Goal: Task Accomplishment & Management: Use online tool/utility

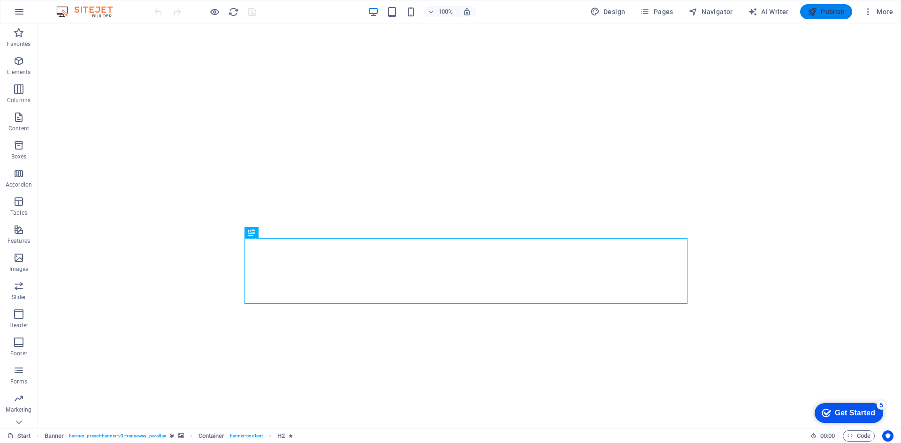
click at [0, 0] on span "Publish" at bounding box center [0, 0] width 0 height 0
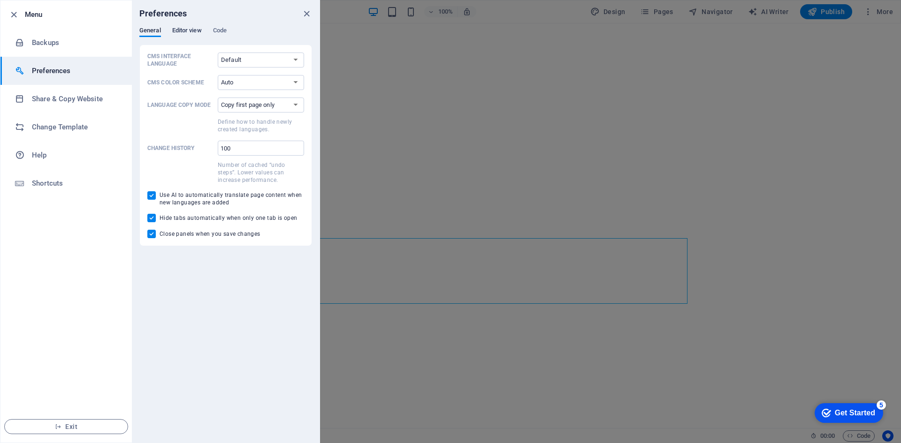
click at [187, 28] on span "Editor view" at bounding box center [187, 31] width 30 height 13
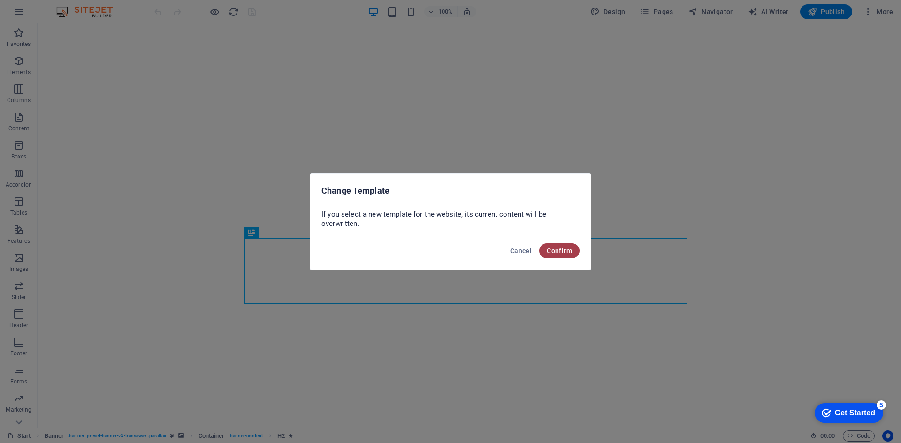
click at [557, 252] on span "Confirm" at bounding box center [559, 251] width 25 height 8
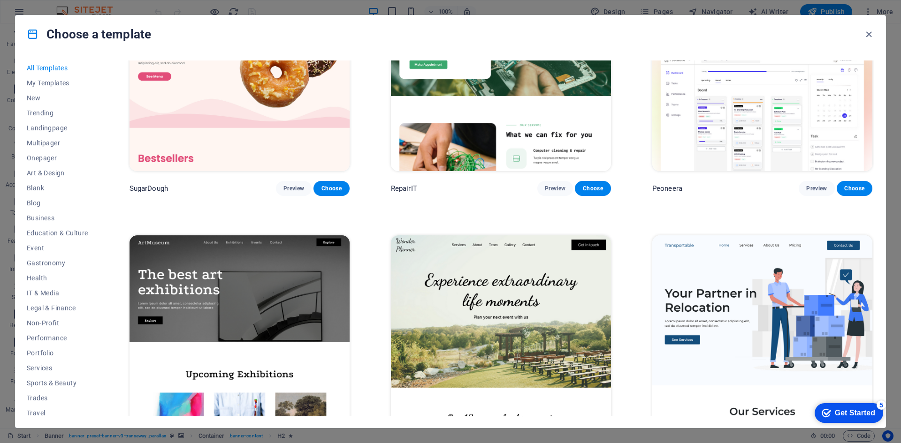
scroll to position [282, 0]
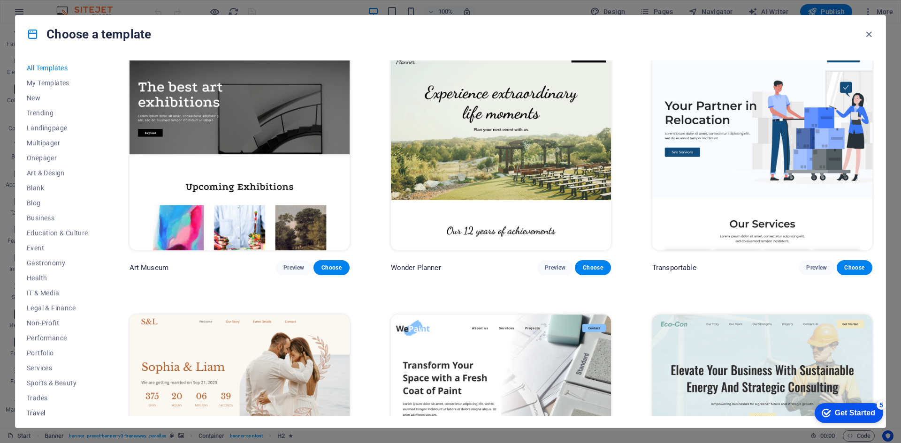
click at [38, 414] on span "Travel" at bounding box center [57, 414] width 61 height 8
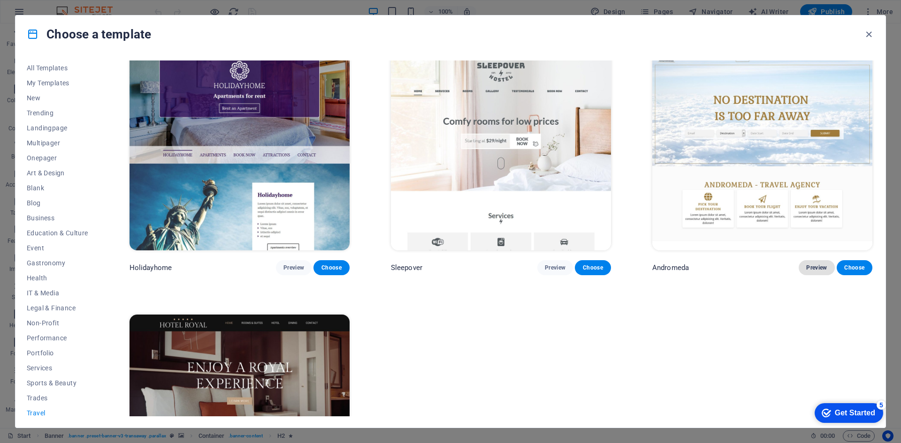
click at [816, 265] on span "Preview" at bounding box center [816, 268] width 21 height 8
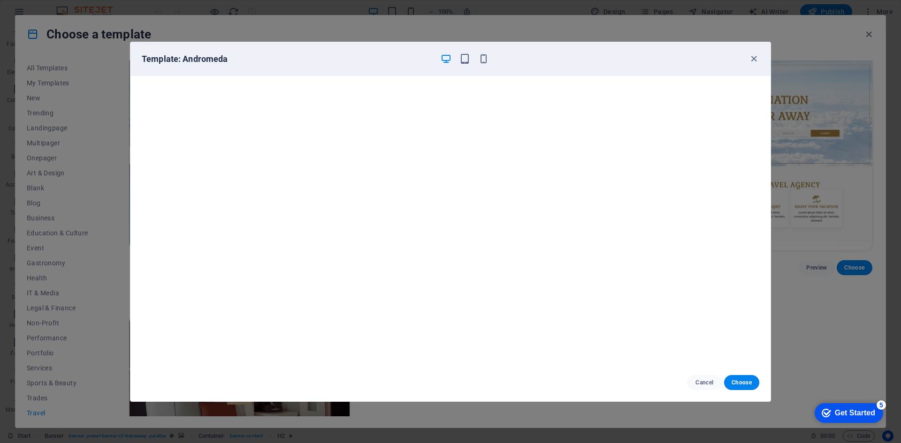
scroll to position [0, 0]
click at [756, 58] on icon "button" at bounding box center [753, 58] width 11 height 11
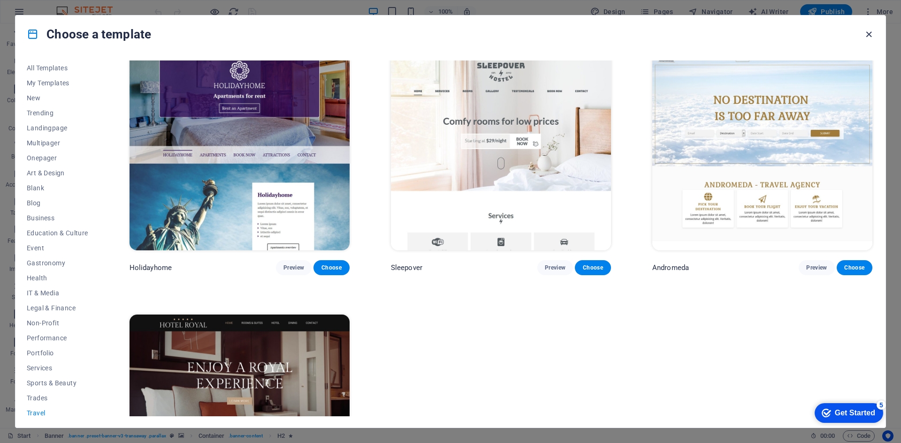
click at [867, 32] on icon "button" at bounding box center [868, 34] width 11 height 11
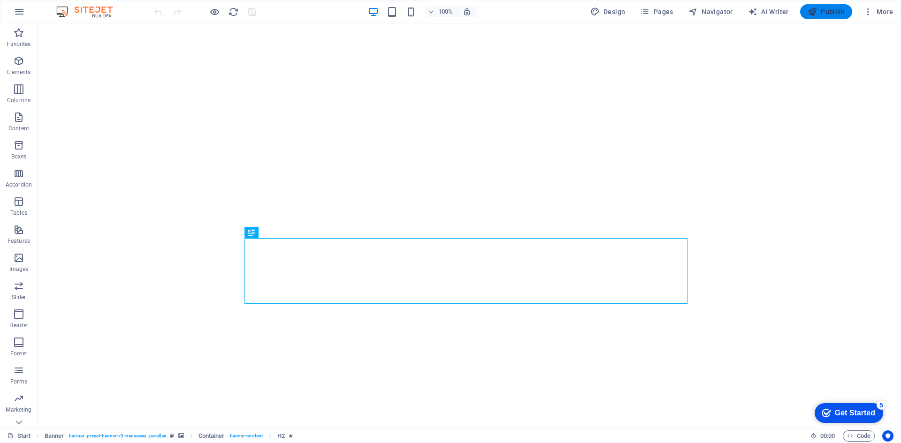
click at [0, 0] on span "Publish" at bounding box center [0, 0] width 0 height 0
